Goal: Find specific page/section: Find specific page/section

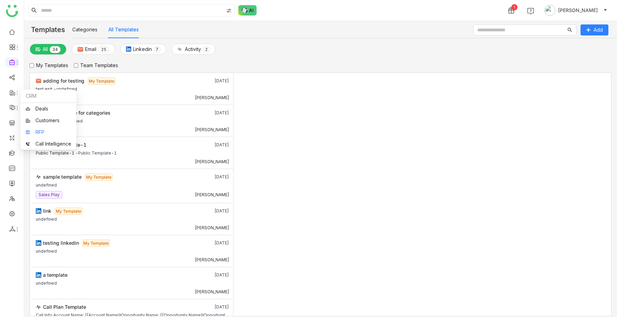
click at [33, 130] on link "RFP" at bounding box center [48, 132] width 46 height 5
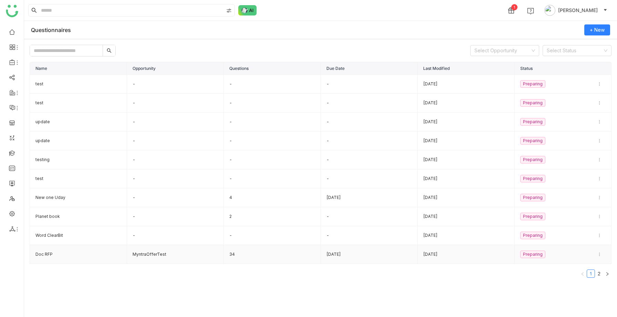
click at [48, 249] on td "Doc RFP" at bounding box center [78, 254] width 97 height 19
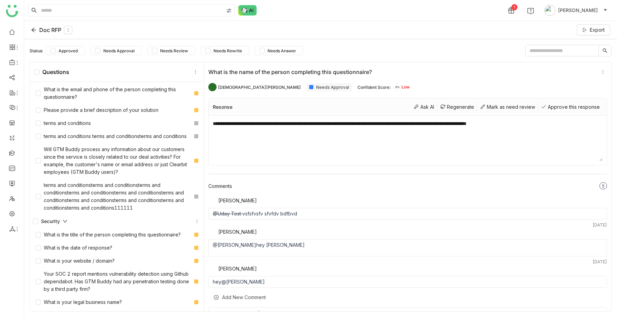
scroll to position [355, 0]
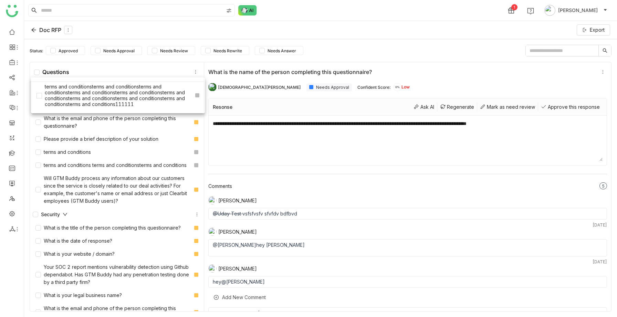
drag, startPoint x: 93, startPoint y: 191, endPoint x: 94, endPoint y: 96, distance: 95.0
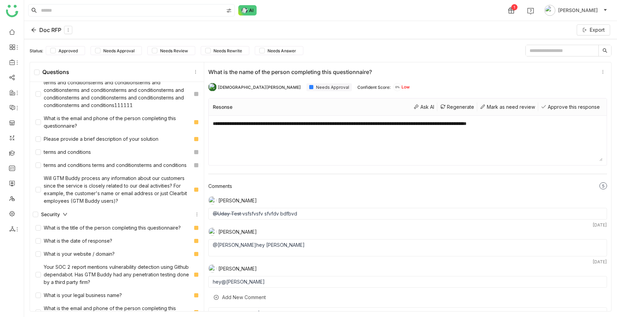
scroll to position [0, 0]
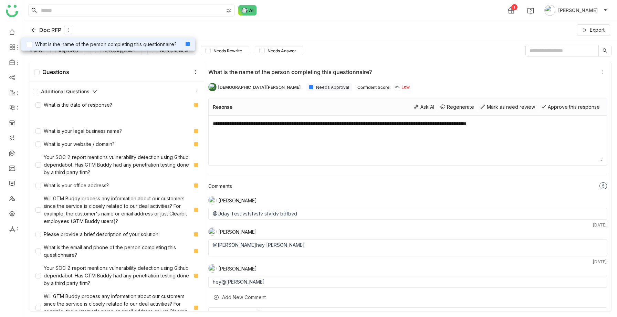
drag, startPoint x: 114, startPoint y: 106, endPoint x: 102, endPoint y: 35, distance: 71.8
